Goal: Task Accomplishment & Management: Manage account settings

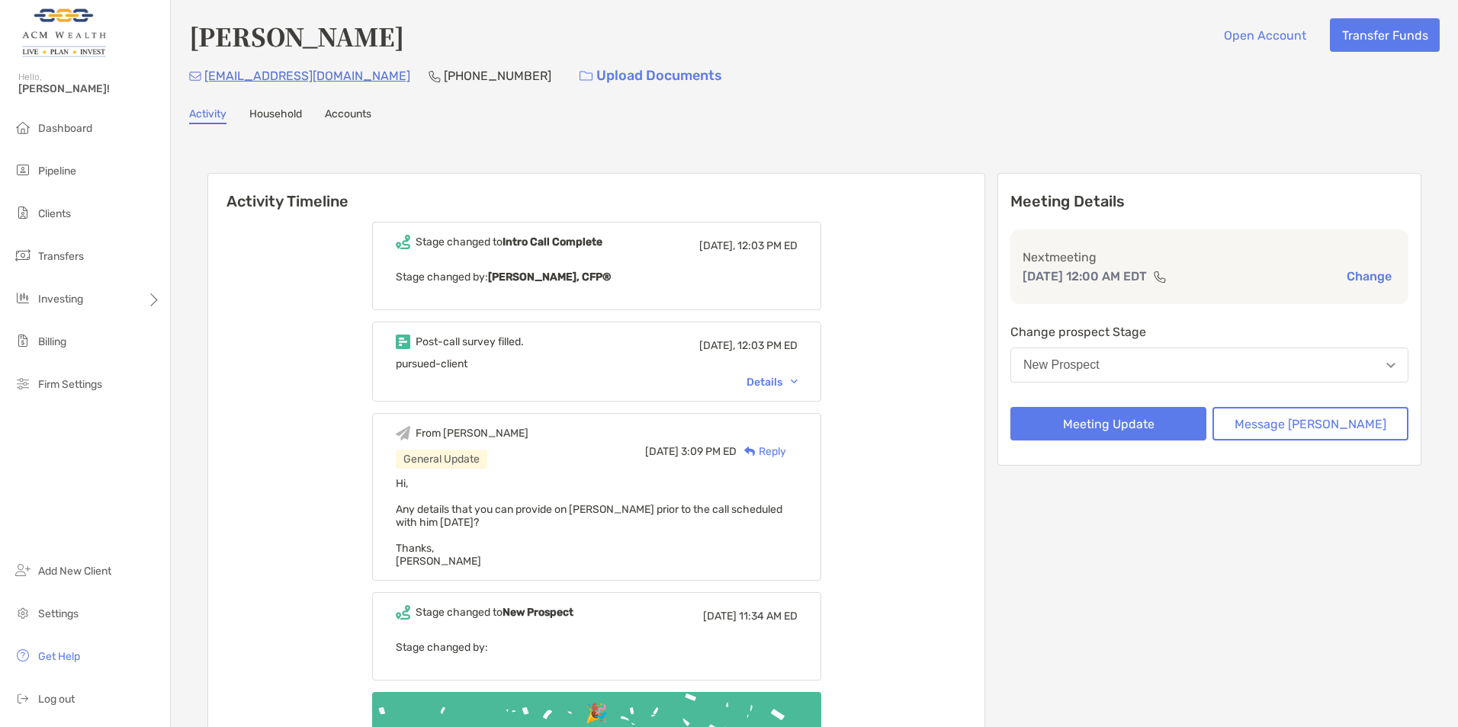
click at [504, 162] on div "Activity Timeline Stage changed to Intro Call Complete [DATE], 12:03 PM ED Stag…" at bounding box center [814, 488] width 1214 height 661
click at [82, 169] on li "Pipeline" at bounding box center [85, 171] width 170 height 30
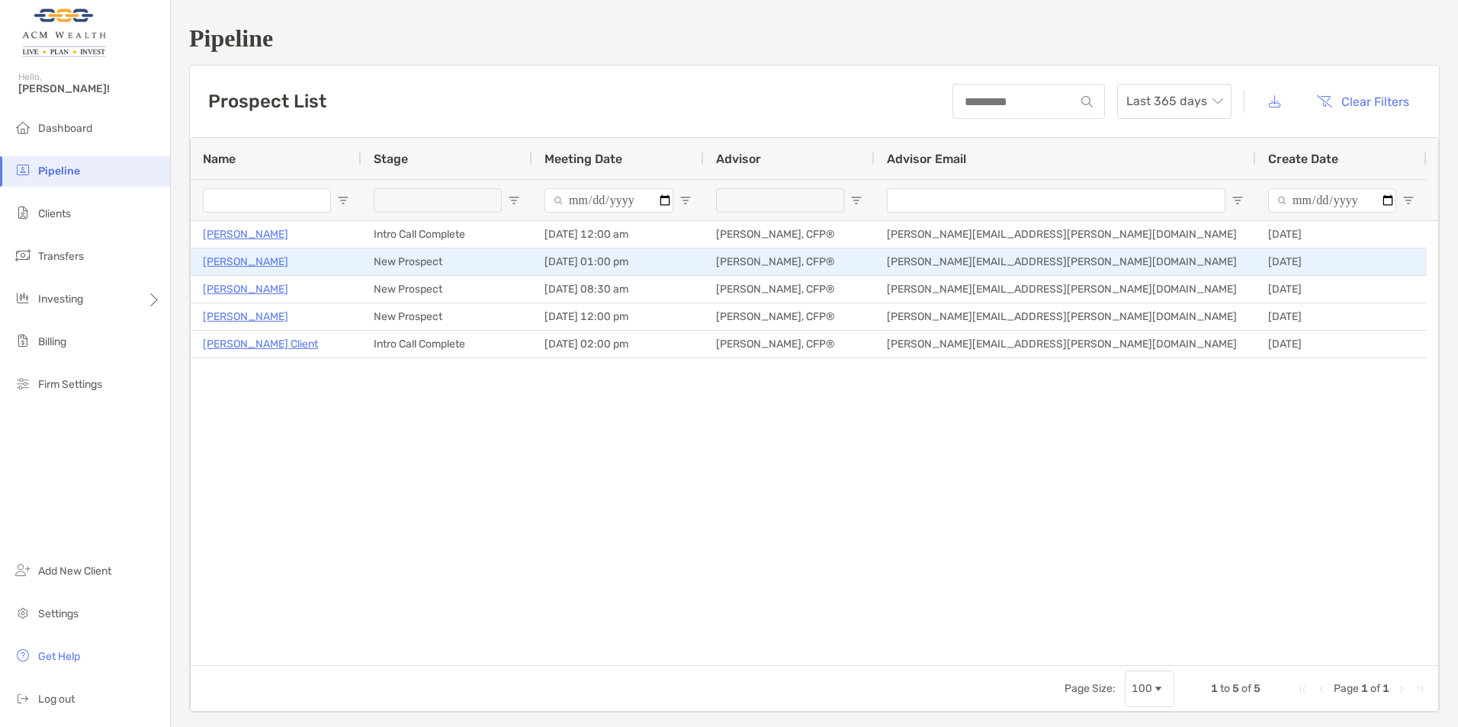
click at [226, 256] on p "[PERSON_NAME]" at bounding box center [245, 261] width 85 height 19
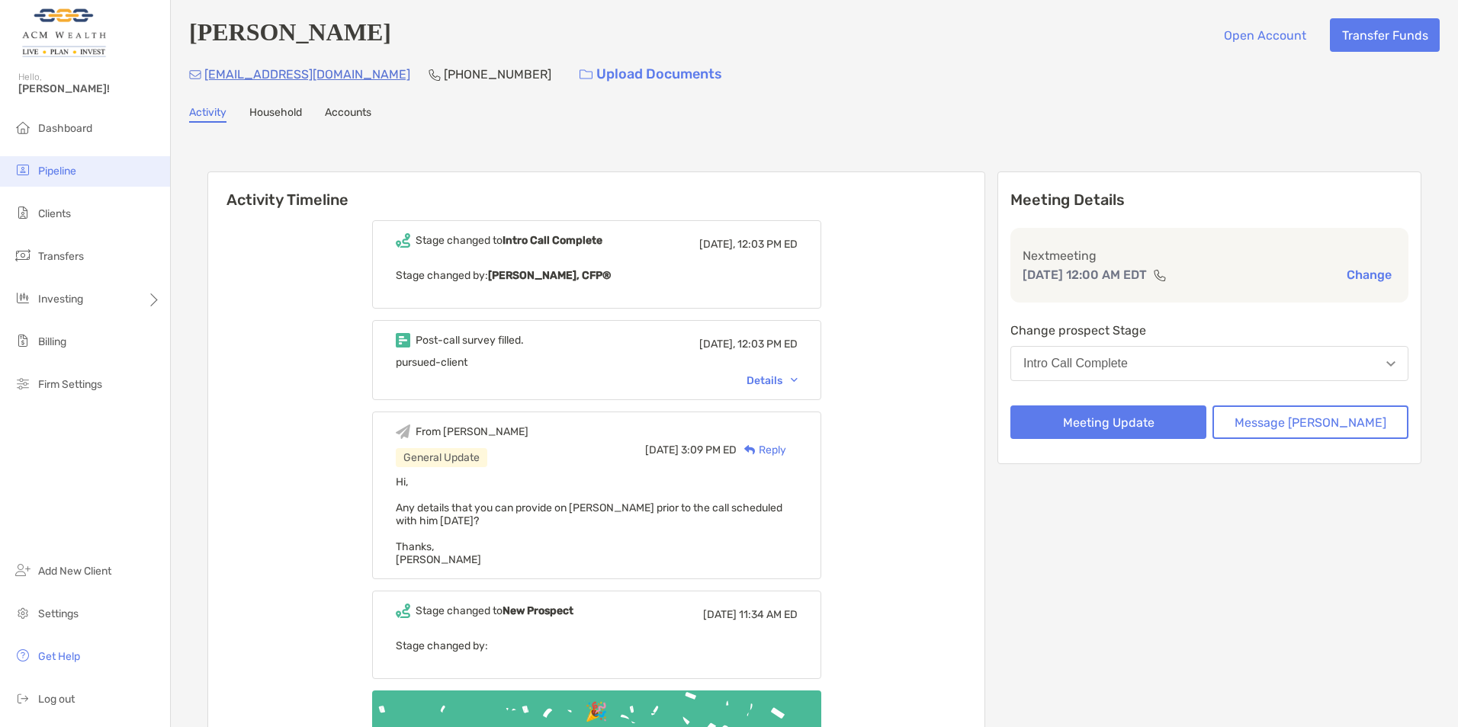
click at [61, 167] on span "Pipeline" at bounding box center [57, 171] width 38 height 13
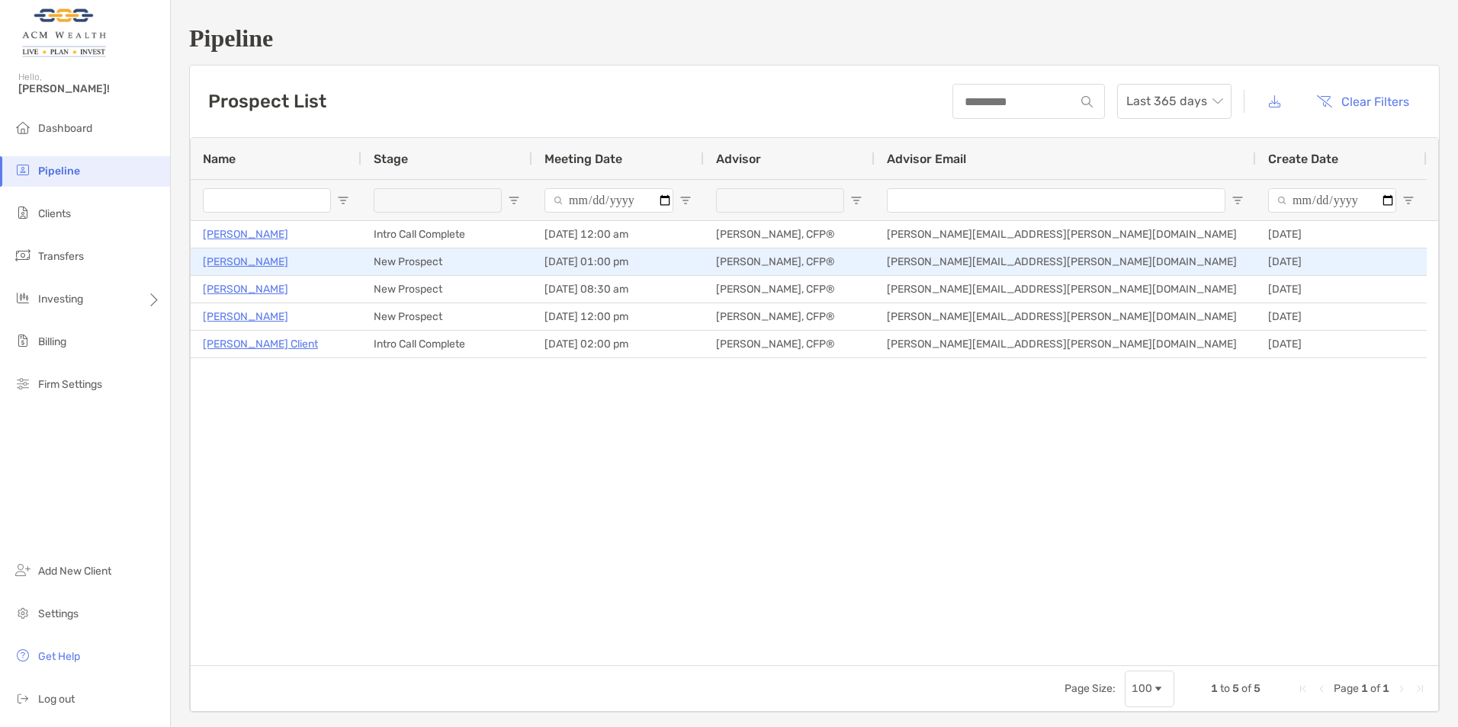
click at [229, 261] on p "[PERSON_NAME]" at bounding box center [245, 261] width 85 height 19
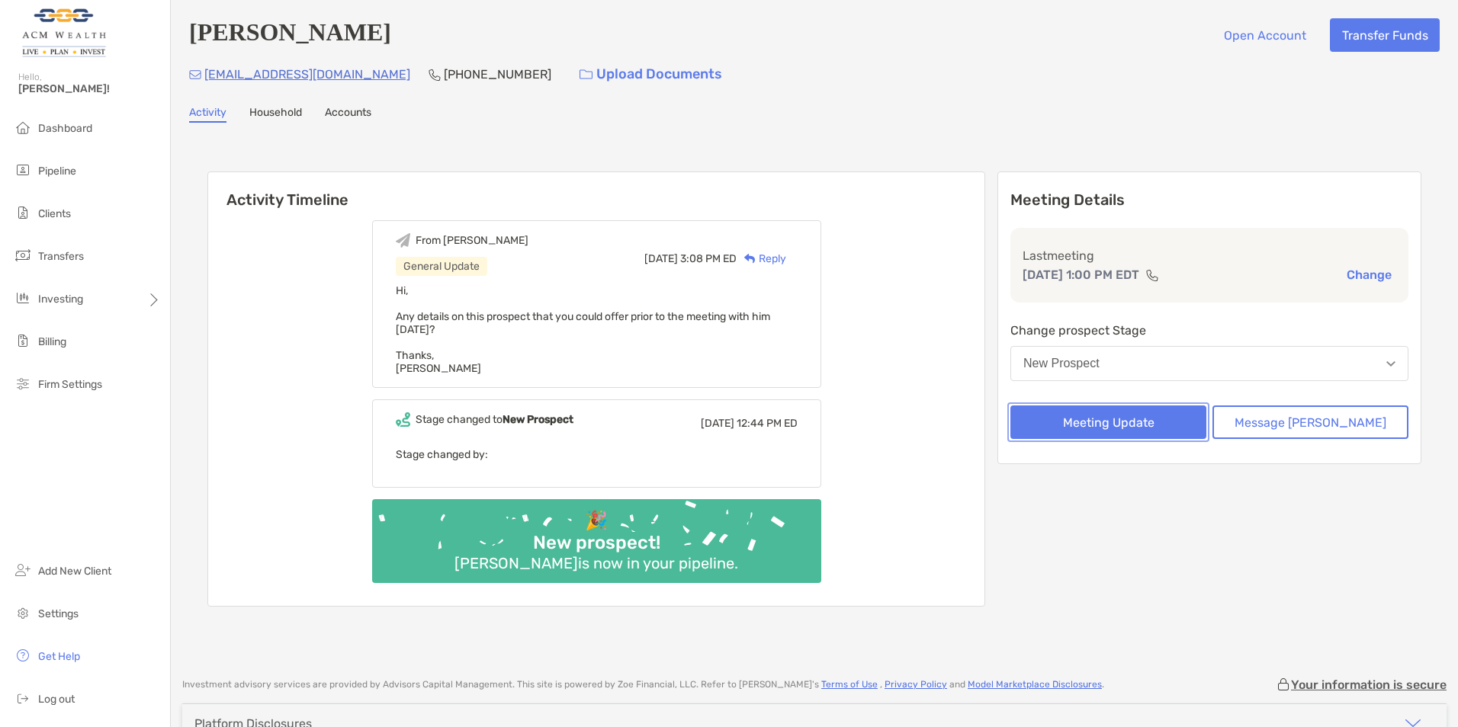
click at [1121, 419] on button "Meeting Update" at bounding box center [1108, 423] width 196 height 34
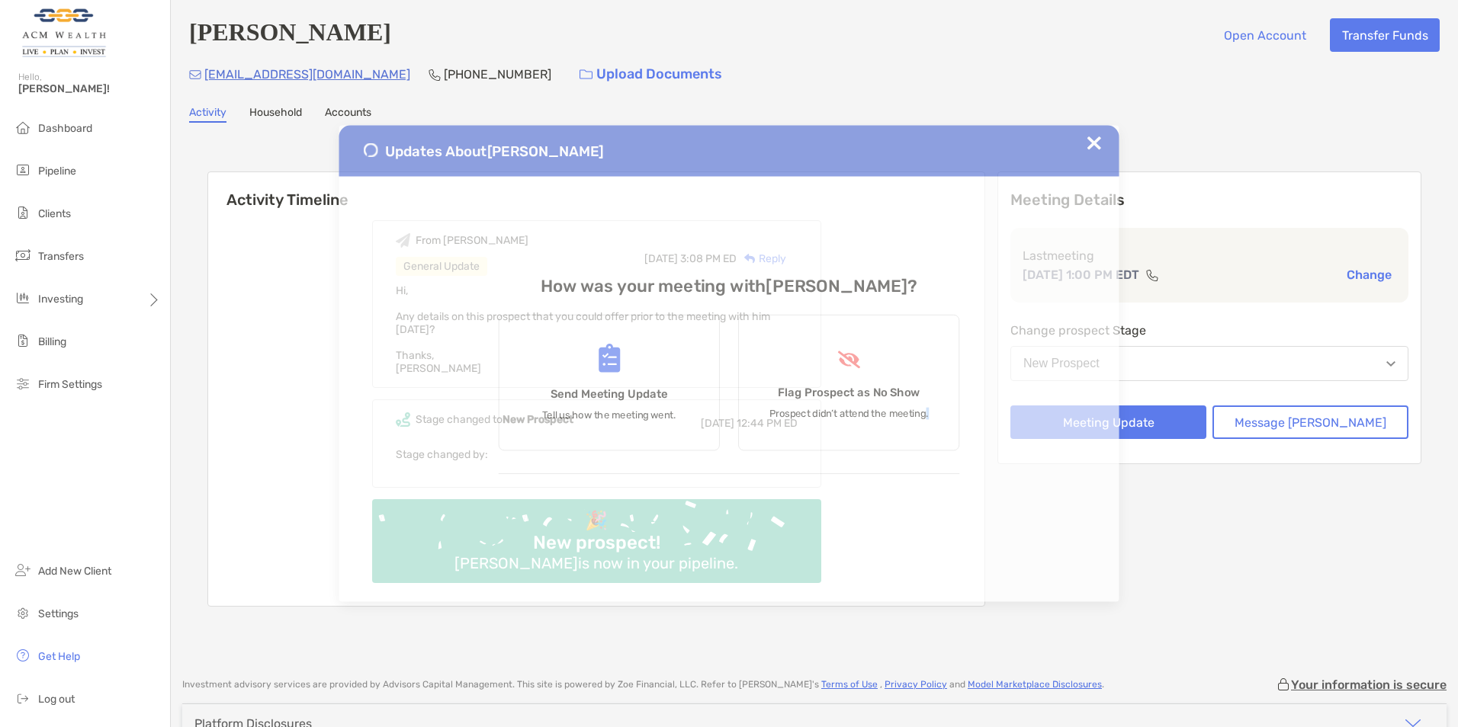
click at [1121, 419] on div "Updates About Kevin Smith How was your meeting with Kevin ? Send Meeting Update…" at bounding box center [728, 363] width 1355 height 676
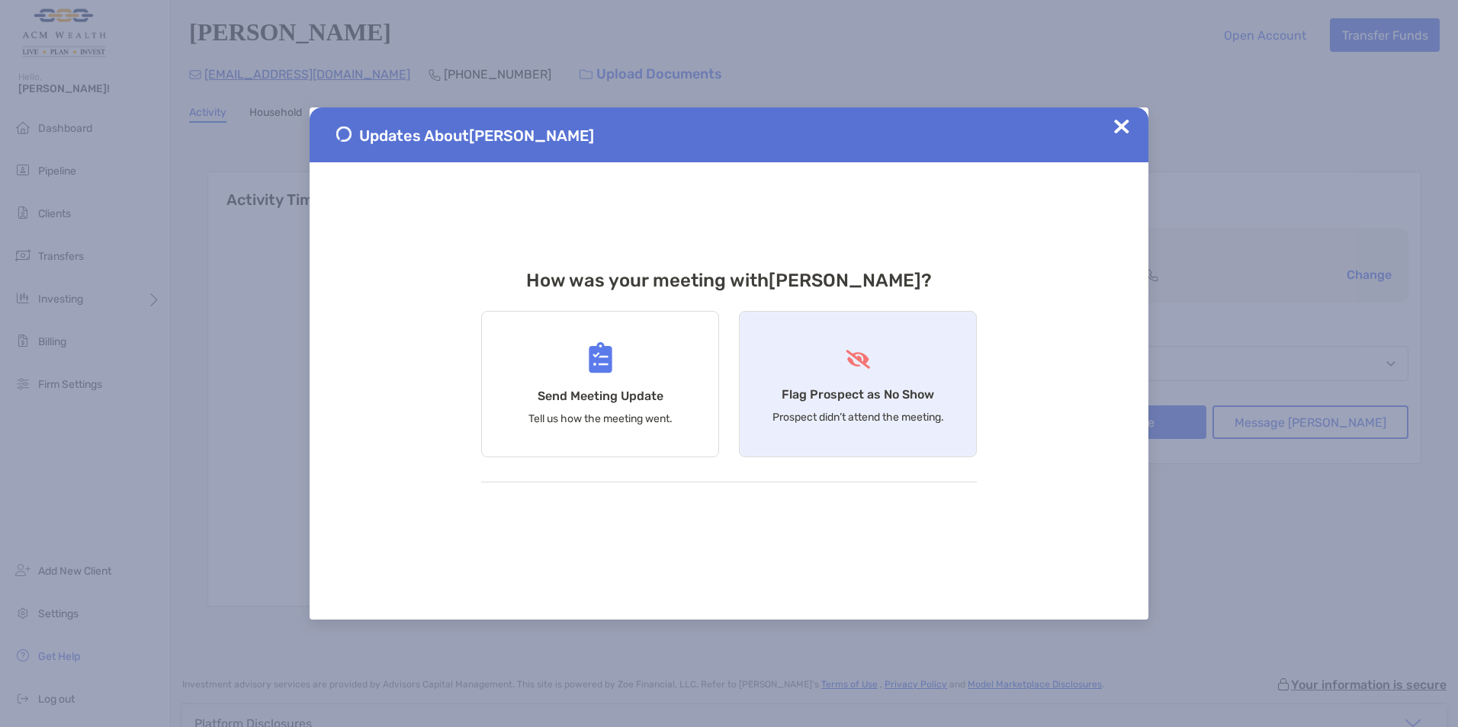
click at [835, 375] on div "Flag Prospect as No Show Prospect didn’t attend the meeting." at bounding box center [858, 384] width 238 height 146
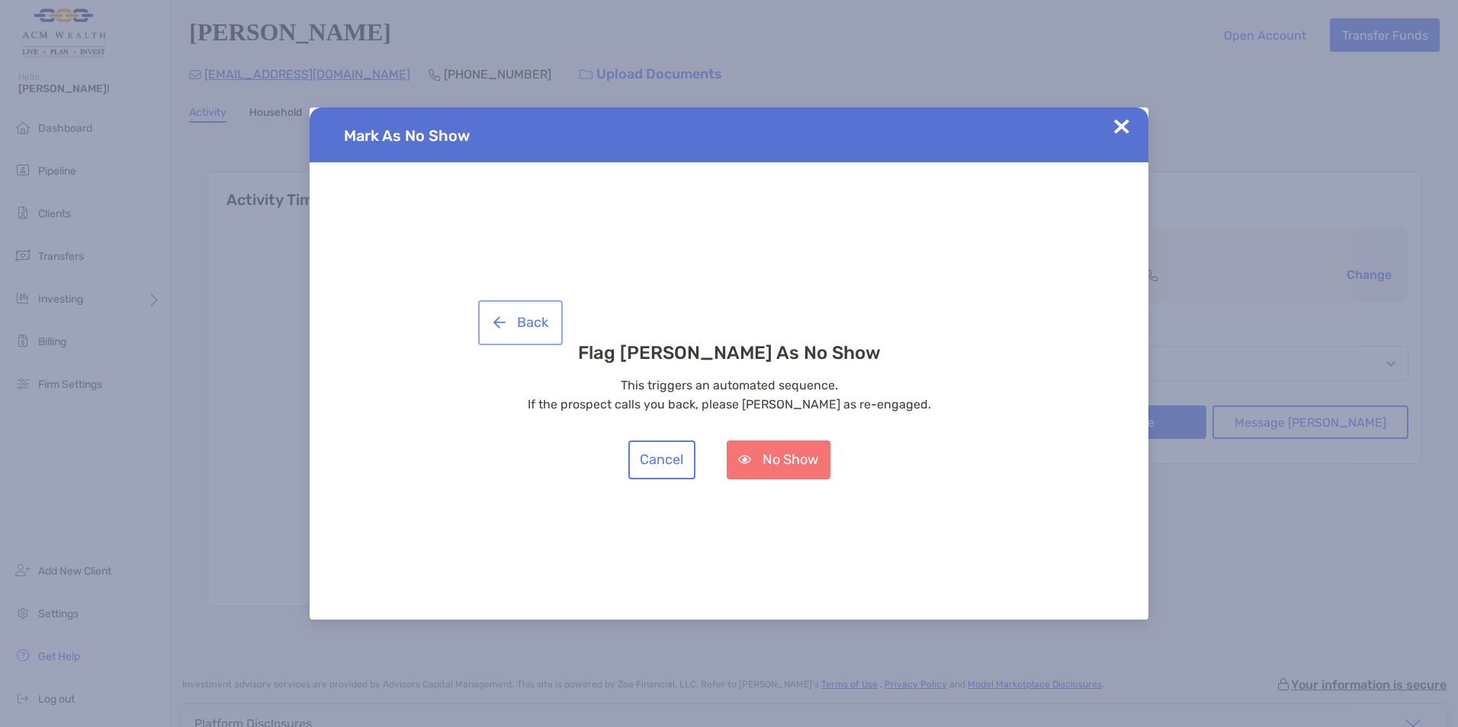
click at [539, 322] on button "Back" at bounding box center [520, 322] width 79 height 39
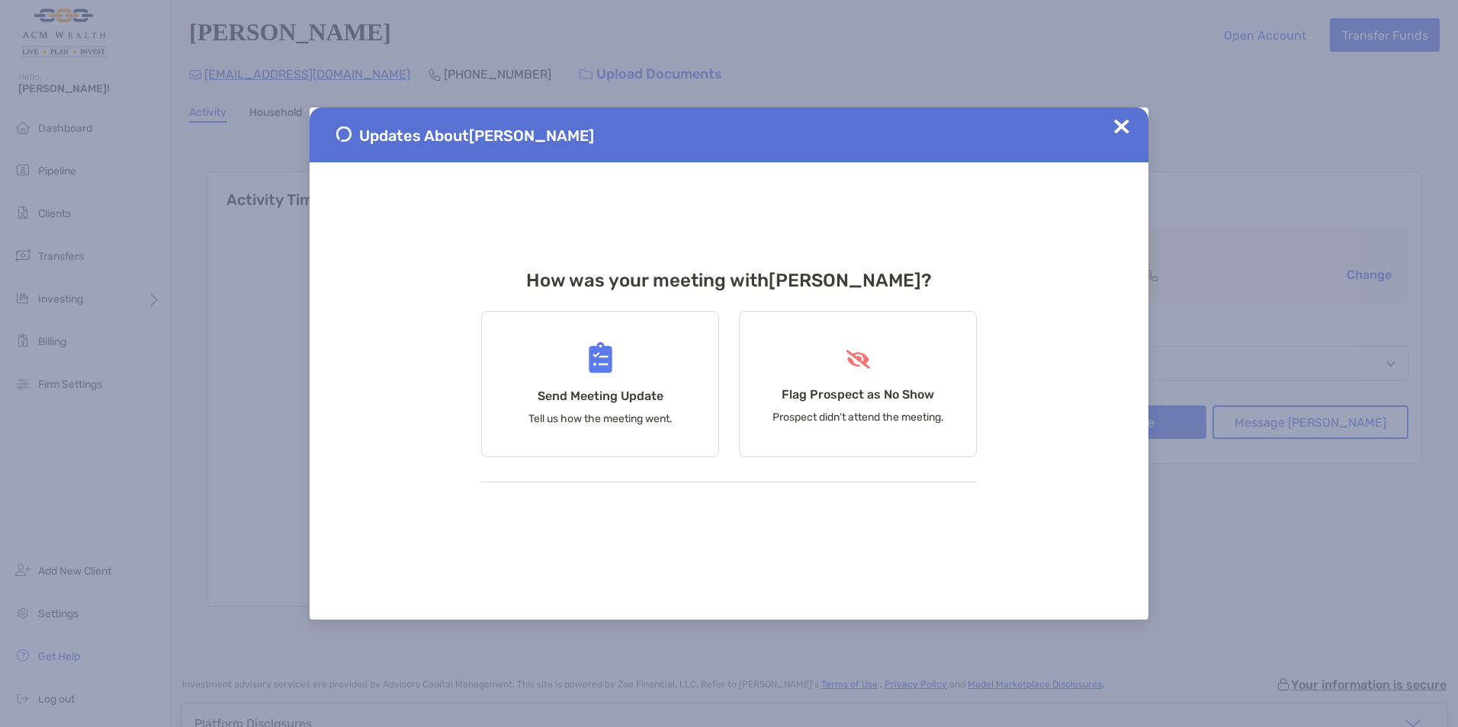
click at [1115, 120] on img at bounding box center [1121, 126] width 15 height 15
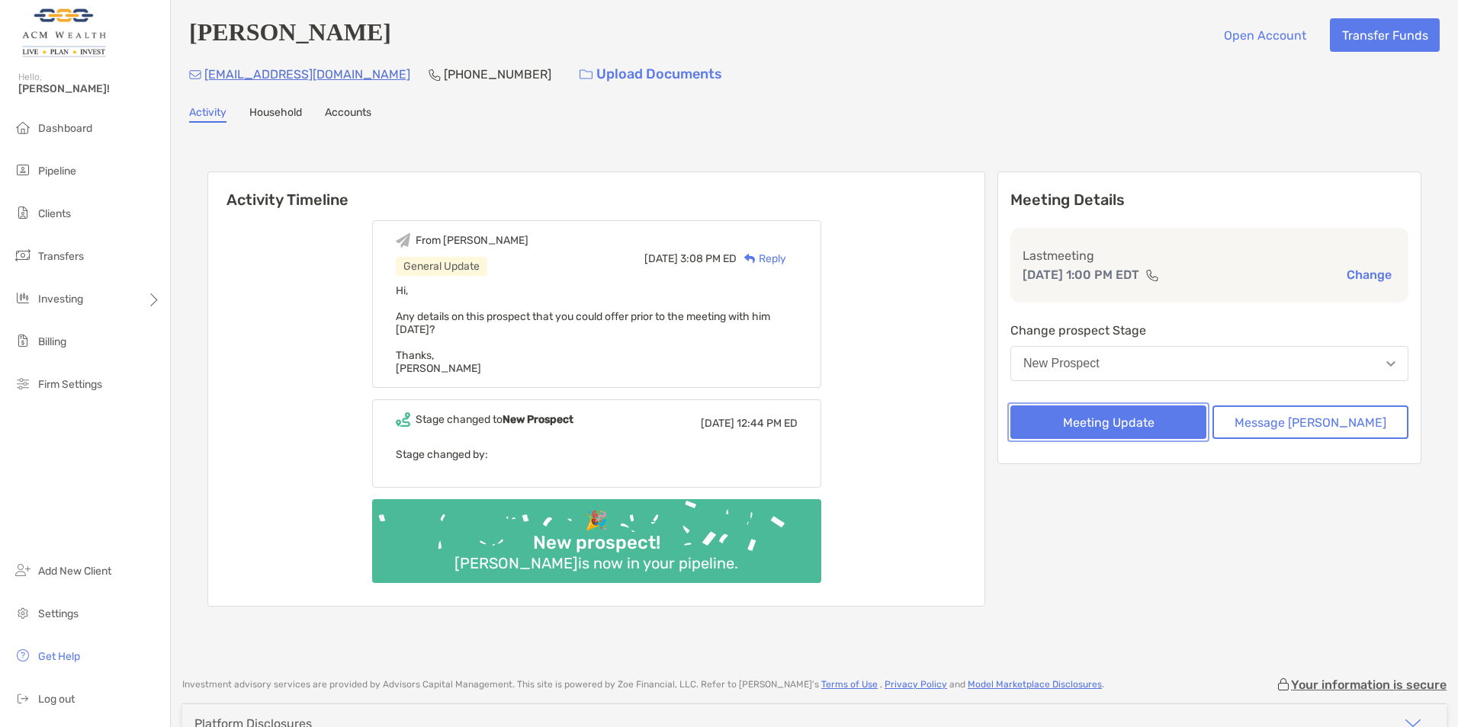
click at [1096, 412] on button "Meeting Update" at bounding box center [1108, 423] width 196 height 34
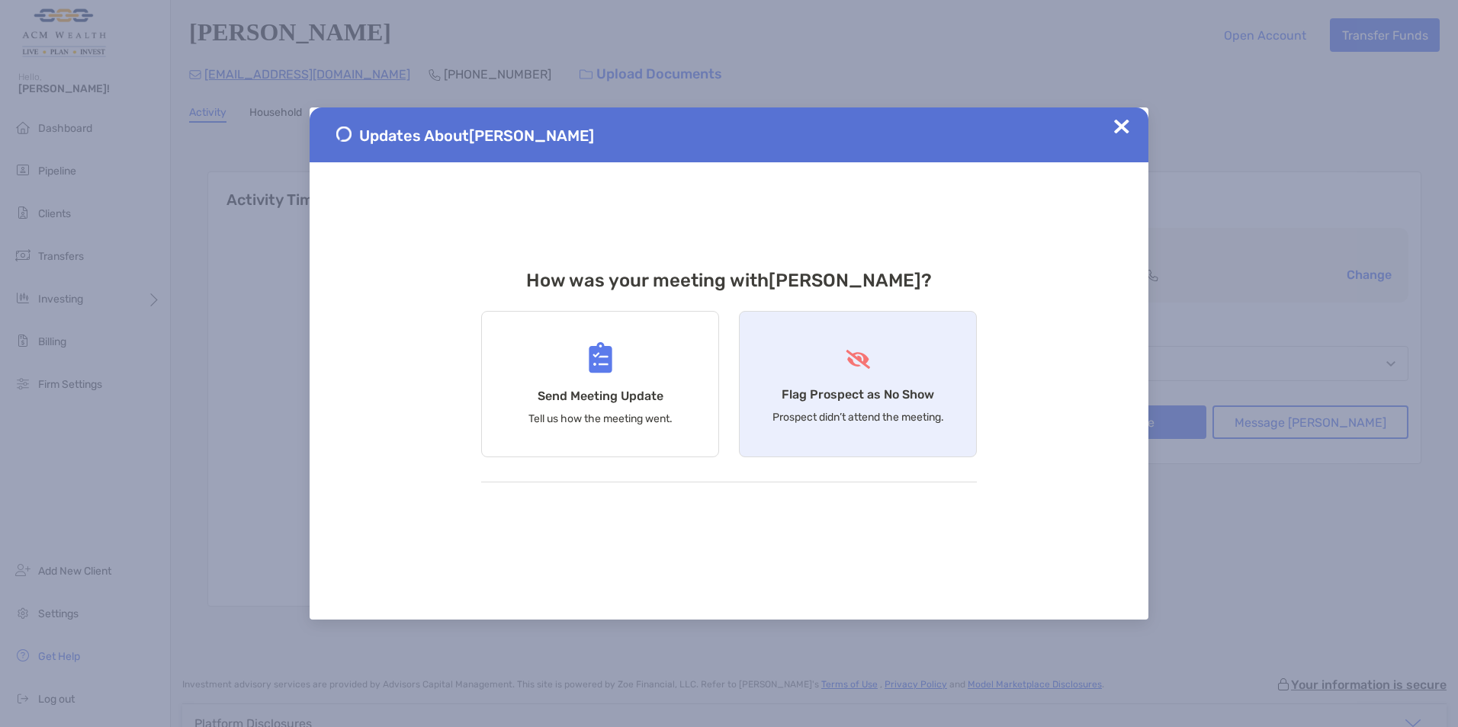
click at [870, 359] on img at bounding box center [858, 359] width 28 height 19
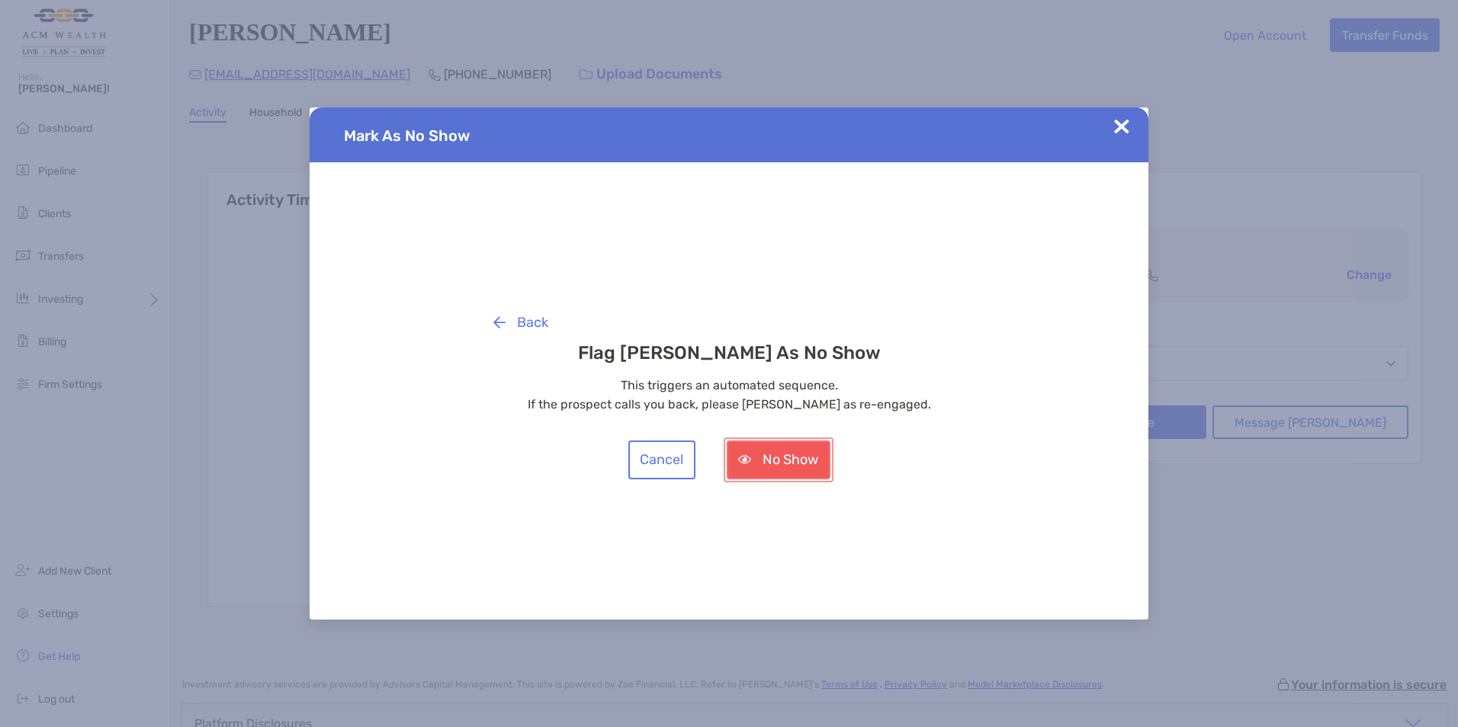
click at [781, 460] on button "No Show" at bounding box center [779, 460] width 104 height 39
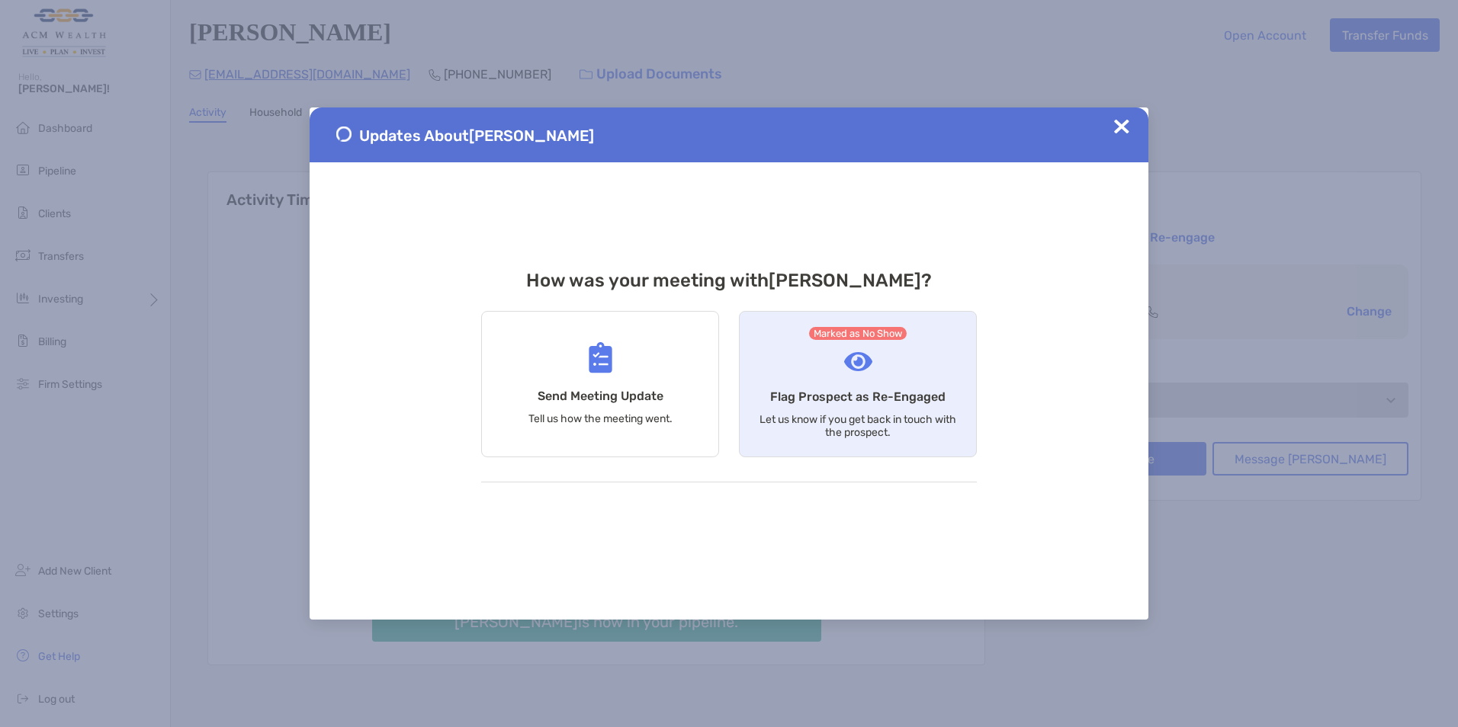
click at [827, 393] on h4 "Flag Prospect as Re-Engaged" at bounding box center [857, 397] width 175 height 14
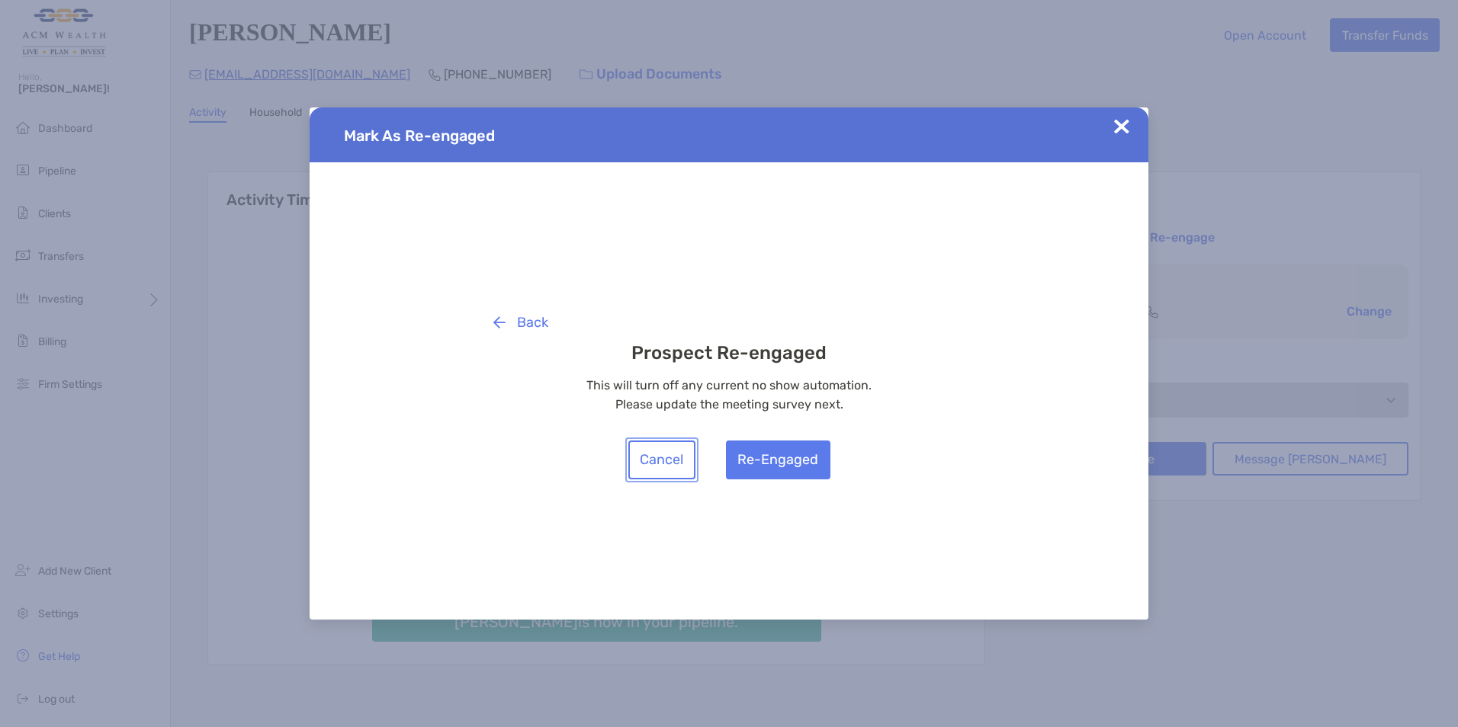
click at [658, 457] on button "Cancel" at bounding box center [661, 460] width 67 height 39
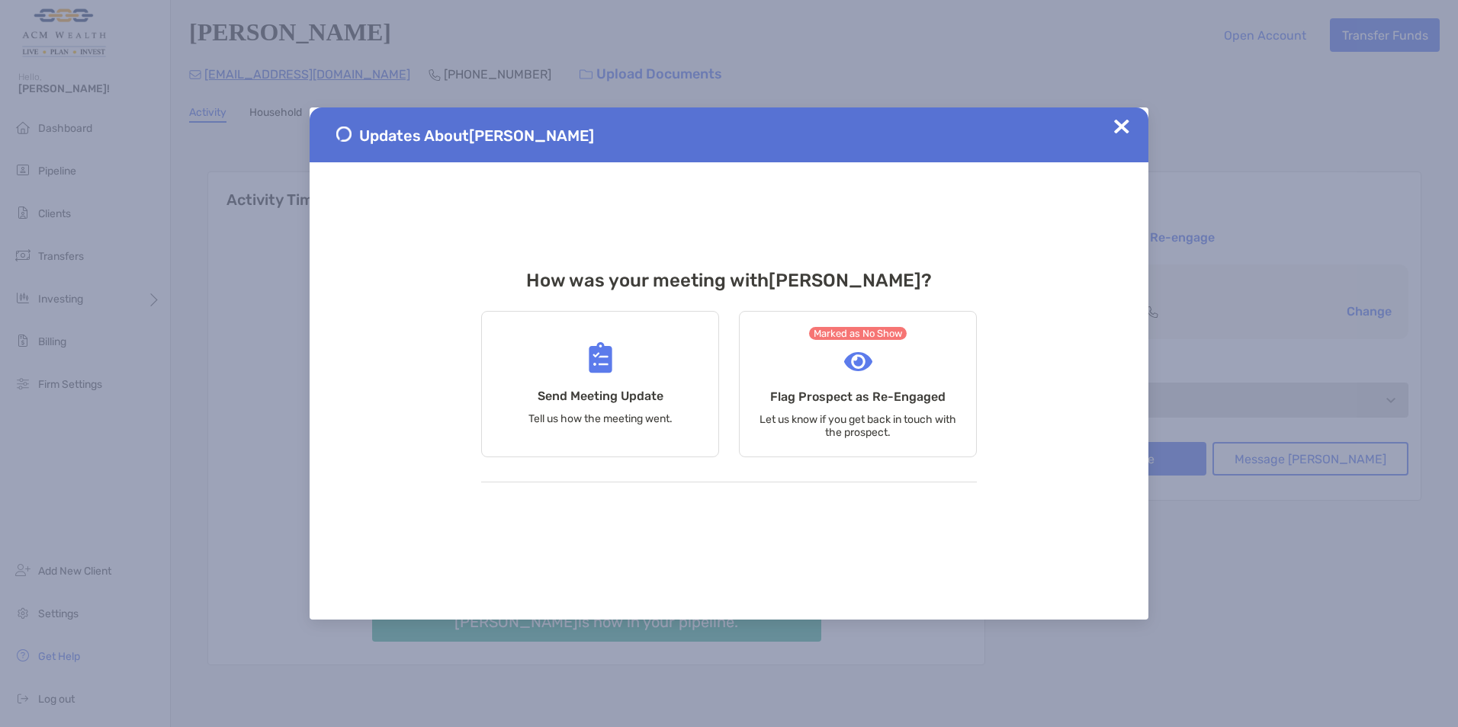
click at [1124, 120] on img at bounding box center [1121, 126] width 15 height 15
